Goal: Task Accomplishment & Management: Use online tool/utility

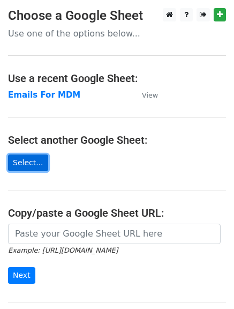
click at [35, 163] on link "Select..." at bounding box center [28, 162] width 40 height 17
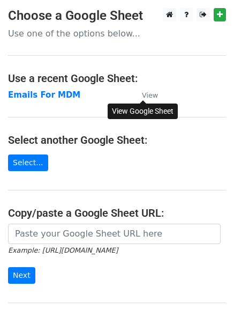
click at [150, 95] on small "View" at bounding box center [150, 95] width 16 height 8
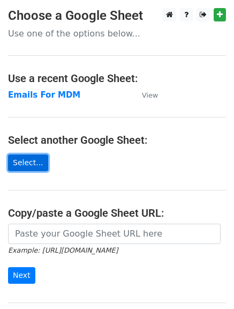
click at [39, 166] on link "Select..." at bounding box center [28, 162] width 40 height 17
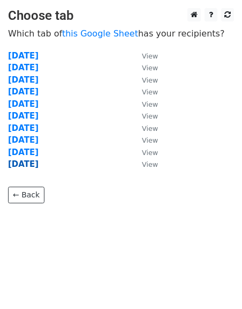
click at [30, 163] on strong "8-10-25" at bounding box center [23, 164] width 31 height 10
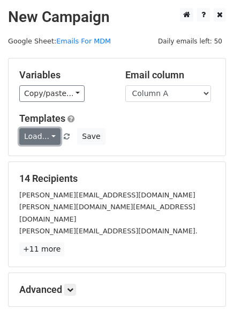
click at [43, 138] on link "Load..." at bounding box center [39, 136] width 41 height 17
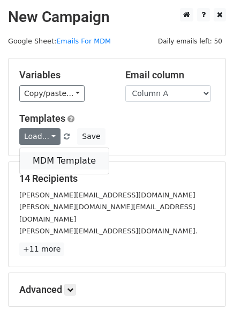
click at [50, 160] on link "MDM Template" at bounding box center [64, 160] width 89 height 17
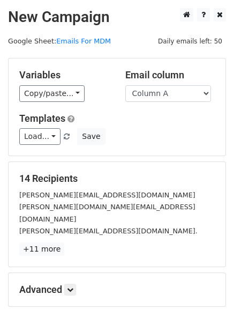
scroll to position [108, 0]
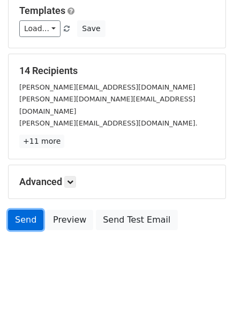
click at [28, 213] on link "Send" at bounding box center [25, 220] width 35 height 20
